Goal: Feedback & Contribution: Submit feedback/report problem

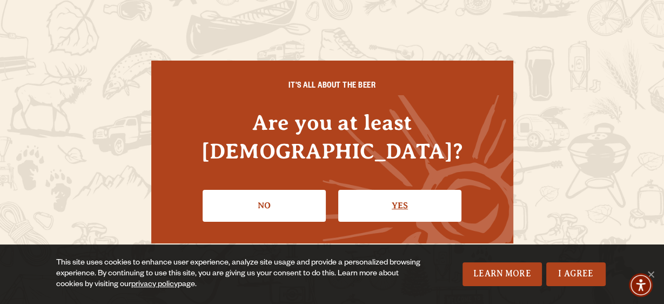
click at [431, 199] on link "Yes" at bounding box center [399, 205] width 123 height 31
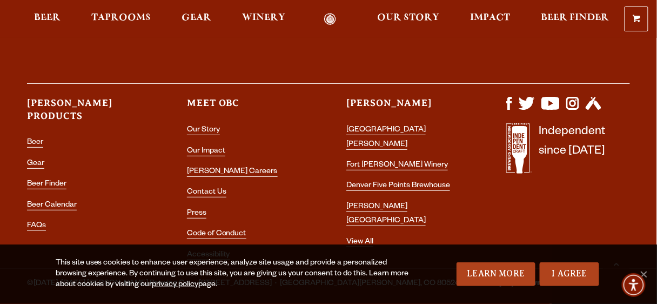
scroll to position [3107, 0]
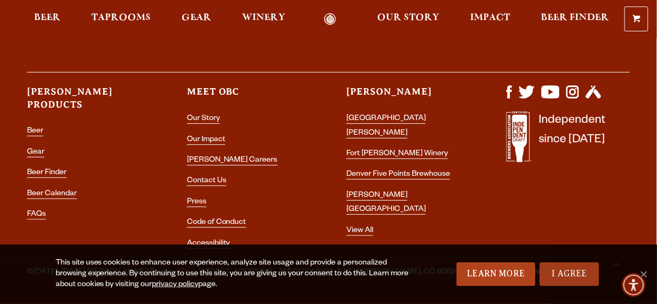
click at [570, 281] on link "I Agree" at bounding box center [569, 274] width 59 height 24
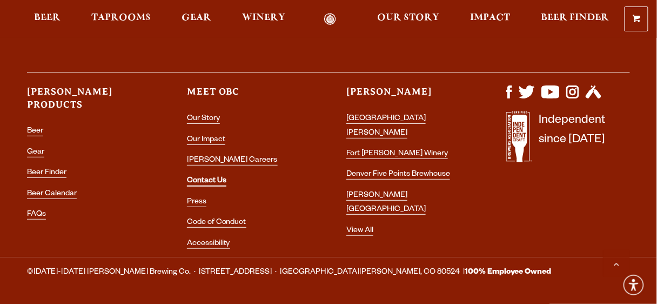
click at [221, 177] on link "Contact Us" at bounding box center [206, 182] width 39 height 10
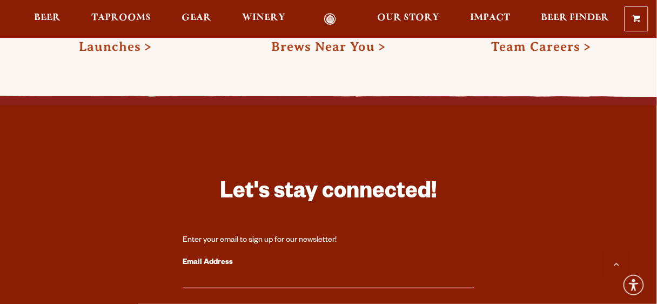
scroll to position [1957, 0]
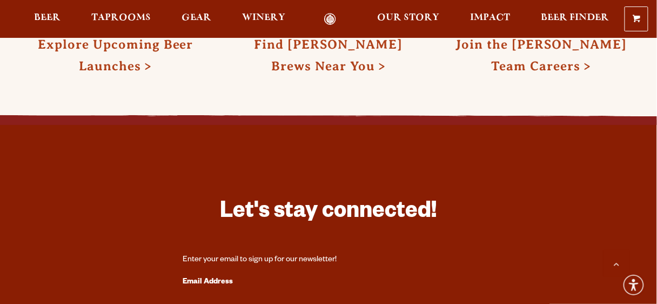
click at [220, 275] on label "Email Address" at bounding box center [329, 282] width 292 height 14
click at [220, 294] on input "Email Address" at bounding box center [329, 301] width 292 height 14
click at [220, 275] on label "Email Address" at bounding box center [329, 282] width 292 height 14
click at [220, 294] on input "Email Address" at bounding box center [329, 301] width 292 height 14
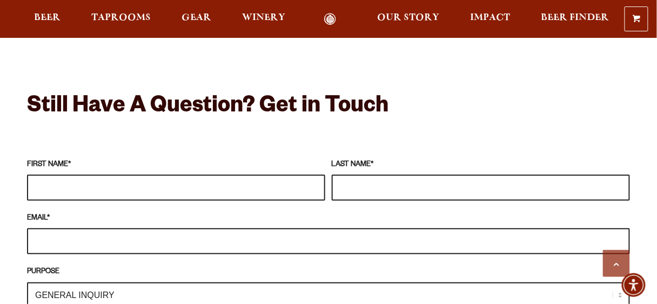
scroll to position [919, 0]
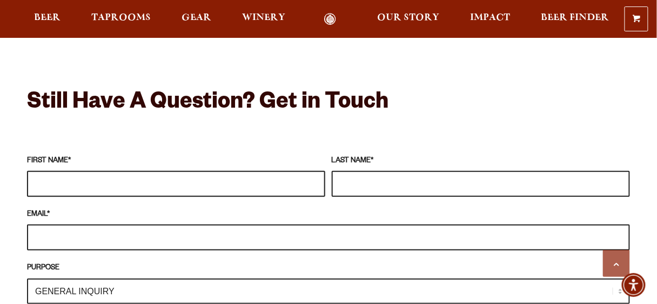
click at [217, 171] on input "FIRST NAME *" at bounding box center [176, 184] width 298 height 26
type input "Brian"
type input "Quan"
click at [105, 224] on input "EMAIL *" at bounding box center [328, 237] width 603 height 26
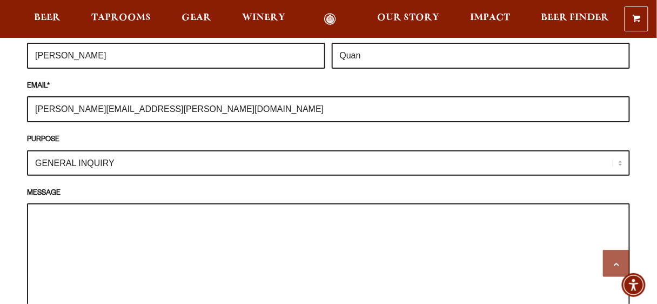
scroll to position [1048, 0]
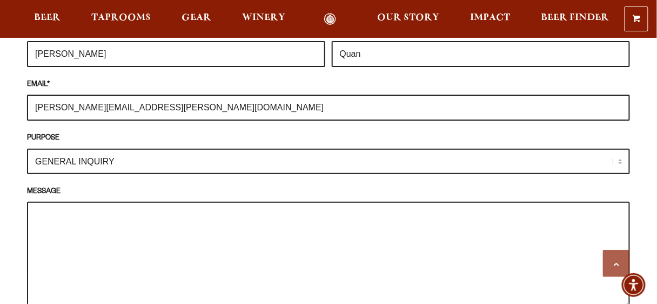
type input "brian.quan@teamsable.com"
click at [188, 149] on select "GENERAL INQUIRY TAPROOM / BREWERY WINERY BOOK A TOUR MEDIA INQUIRY GEAR SHOP OD…" at bounding box center [328, 161] width 603 height 25
click at [27, 149] on select "GENERAL INQUIRY TAPROOM / BREWERY WINERY BOOK A TOUR MEDIA INQUIRY GEAR SHOP OD…" at bounding box center [328, 161] width 603 height 25
click at [267, 202] on textarea "MESSAGE" at bounding box center [328, 255] width 603 height 107
paste textarea "Good Afternoon! We saw you were listed as a vendor at the Dallas Brew Fest. I w…"
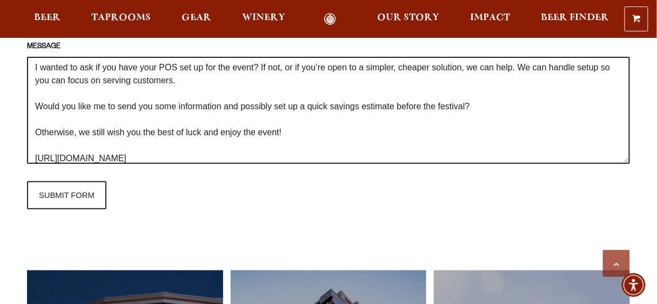
scroll to position [1221, 0]
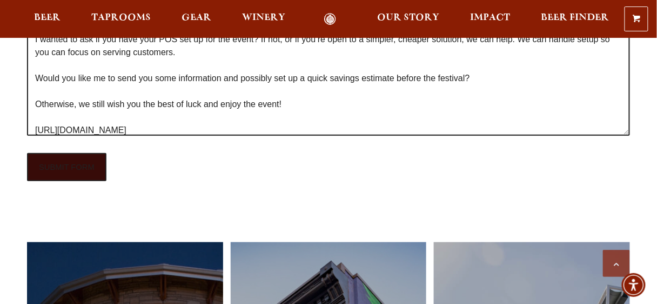
type textarea "Good Afternoon! We saw you were listed as a vendor at the Dallas Brew Fest. I w…"
click at [94, 156] on input "SUBMIT FORM" at bounding box center [66, 167] width 79 height 28
type input "Sending"
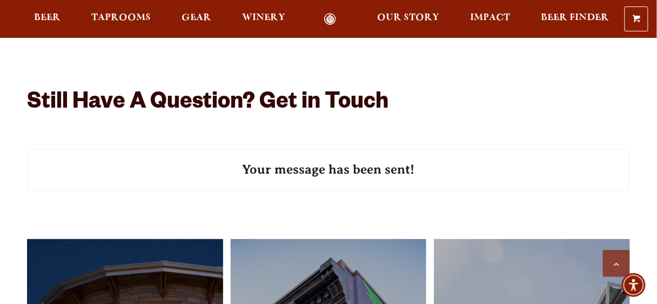
scroll to position [919, 0]
